Goal: Task Accomplishment & Management: Complete application form

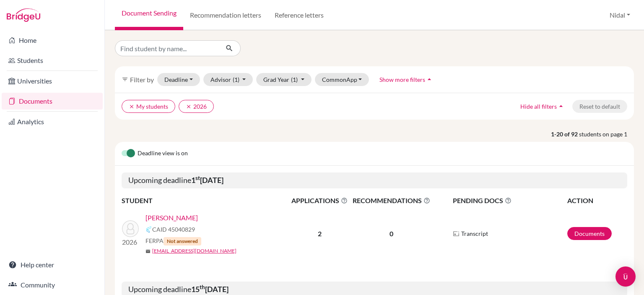
click at [24, 101] on link "Documents" at bounding box center [52, 101] width 101 height 17
click at [45, 44] on link "Home" at bounding box center [52, 40] width 101 height 17
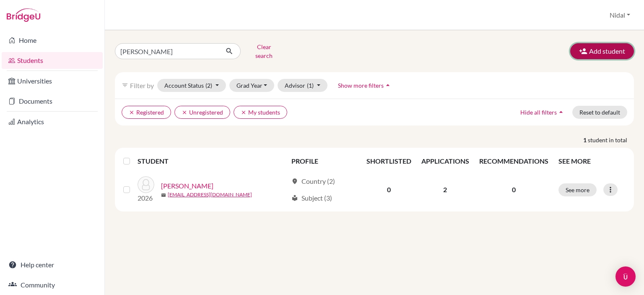
click at [612, 55] on button "Add student" at bounding box center [602, 51] width 64 height 16
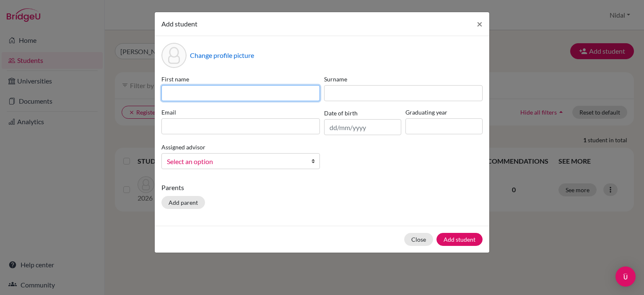
click at [241, 98] on input at bounding box center [240, 93] width 159 height 16
type input "MIA"
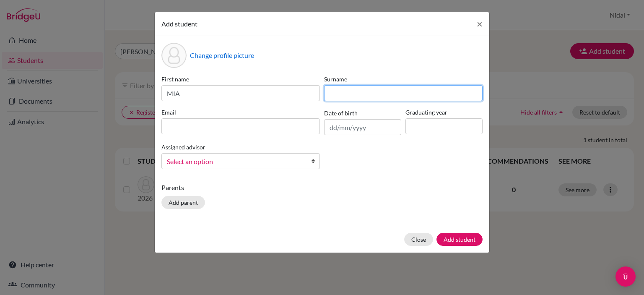
click at [359, 91] on input at bounding box center [403, 93] width 159 height 16
type input "DIA"
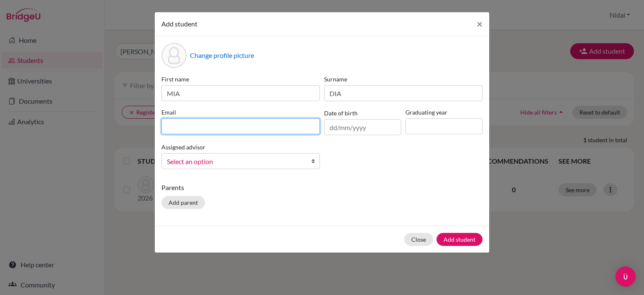
click at [262, 121] on input at bounding box center [240, 126] width 159 height 16
paste input "miadabis@rfs.edu.ps"
type input "miadabis@rfs.edu.ps"
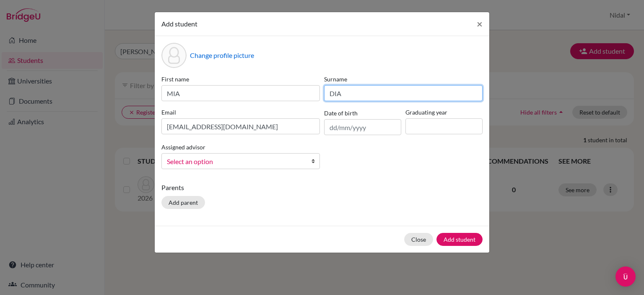
click at [356, 89] on input "DIA" at bounding box center [403, 93] width 159 height 16
type input "DIABIS"
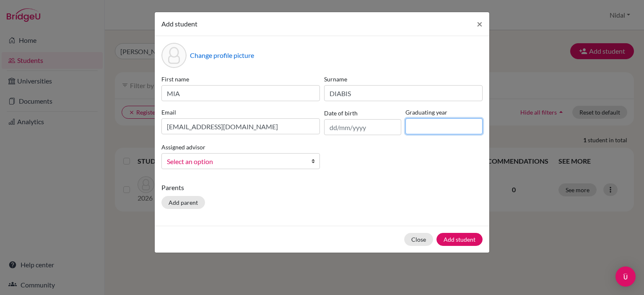
click at [443, 127] on input at bounding box center [443, 126] width 77 height 16
type input "2026"
click at [463, 239] on button "Add student" at bounding box center [460, 239] width 46 height 13
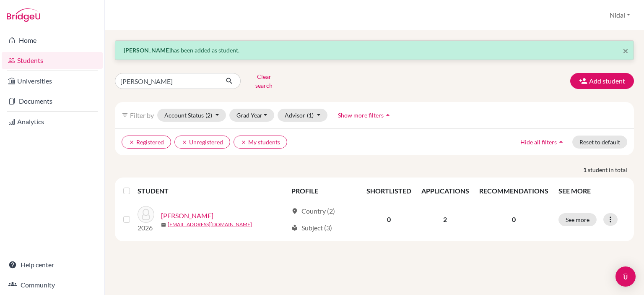
click at [72, 61] on link "Students" at bounding box center [52, 60] width 101 height 17
